Goal: Information Seeking & Learning: Learn about a topic

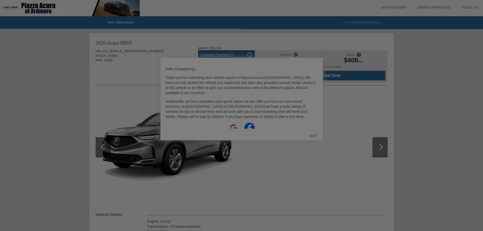
click at [313, 136] on div at bounding box center [243, 115] width 487 height 231
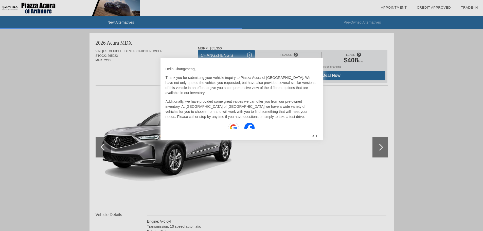
click at [314, 135] on div "EXIT" at bounding box center [314, 135] width 18 height 15
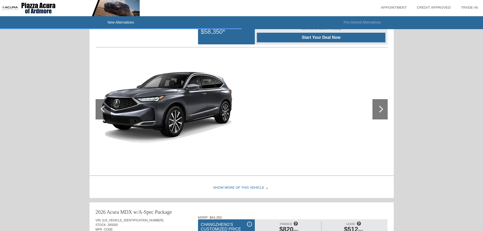
scroll to position [279, 0]
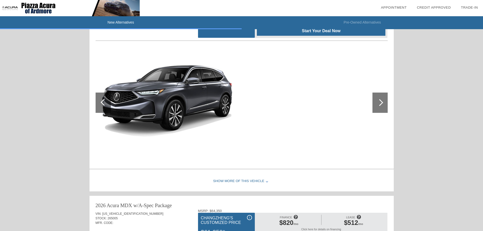
click at [253, 179] on div "Show More of this Vehicle" at bounding box center [241, 181] width 304 height 20
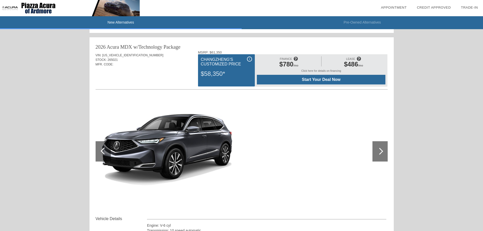
scroll to position [228, 0]
